Goal: Find specific page/section: Find specific page/section

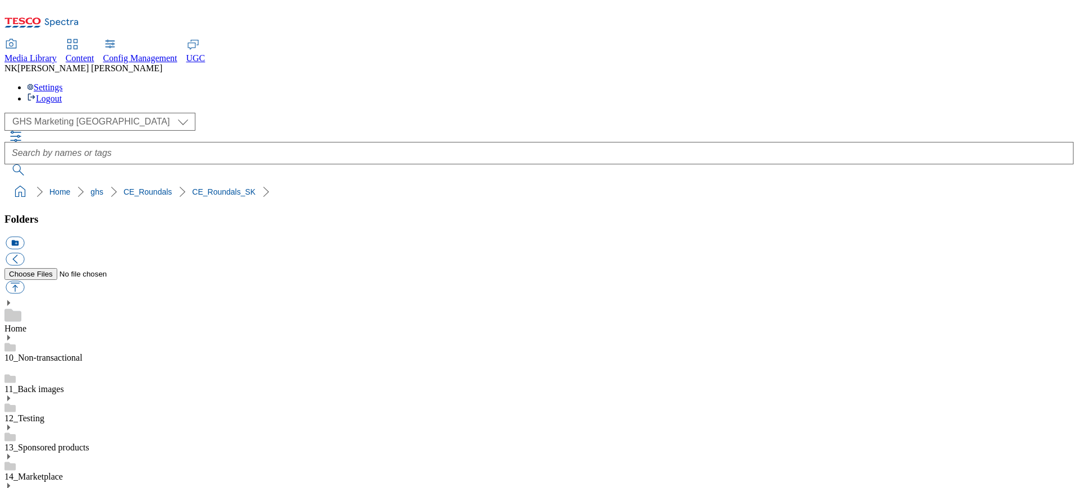
select select "flare-ghs-mktg"
